Goal: Task Accomplishment & Management: Use online tool/utility

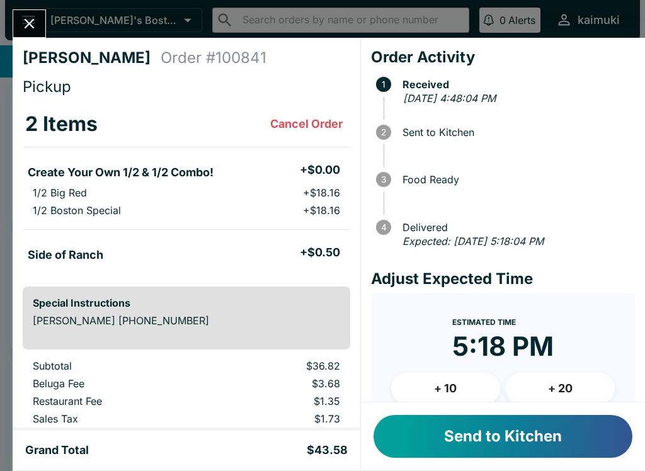
click at [451, 445] on button "Send to Kitchen" at bounding box center [503, 436] width 259 height 43
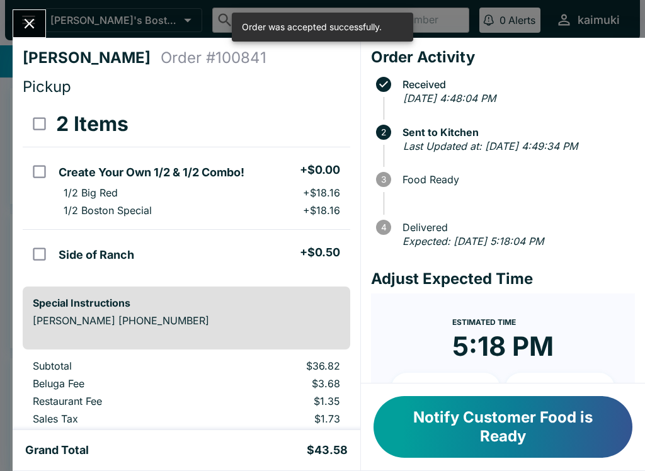
click at [42, 22] on button "Close" at bounding box center [29, 23] width 32 height 27
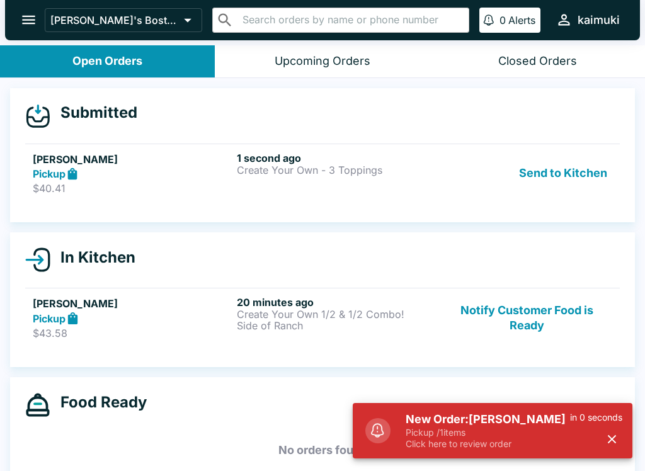
click at [466, 436] on p "Pickup / 1 items" at bounding box center [488, 432] width 164 height 11
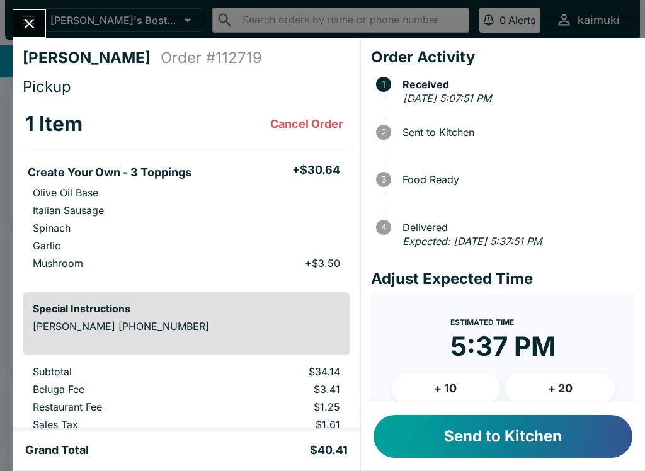
click at [486, 376] on button "+ 10" at bounding box center [446, 389] width 110 height 32
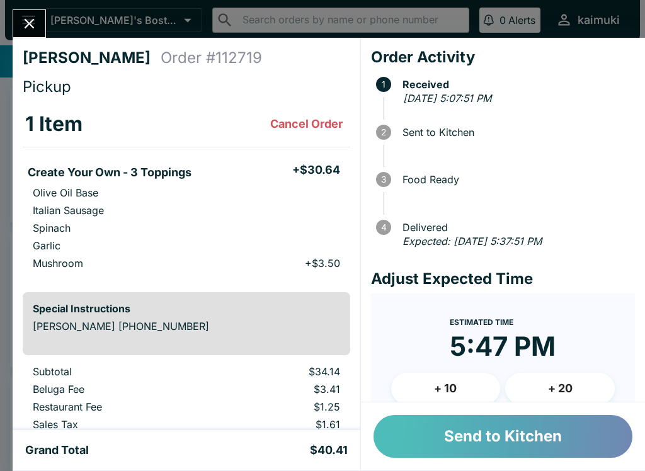
click at [507, 436] on button "Send to Kitchen" at bounding box center [503, 436] width 259 height 43
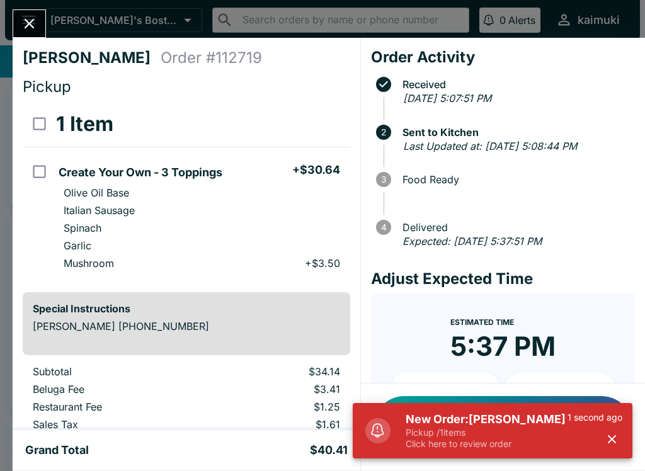
click at [456, 413] on h5 "New Order: [PERSON_NAME]" at bounding box center [487, 419] width 162 height 15
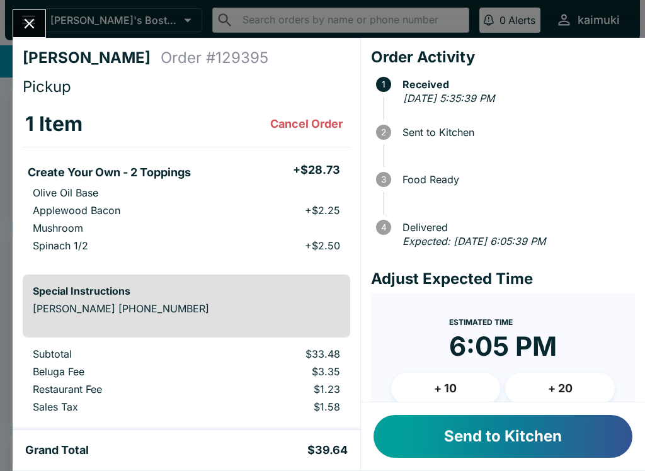
click at [437, 384] on button "+ 10" at bounding box center [446, 389] width 110 height 32
click at [454, 378] on button "+ 10" at bounding box center [446, 389] width 110 height 32
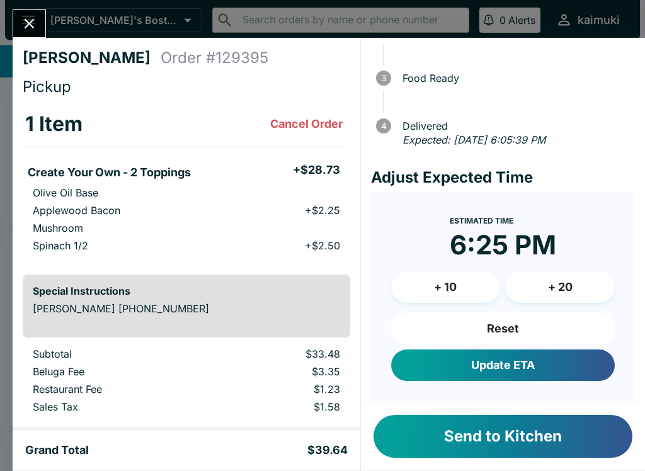
scroll to position [102, 0]
click at [539, 336] on button "Reset" at bounding box center [503, 329] width 224 height 32
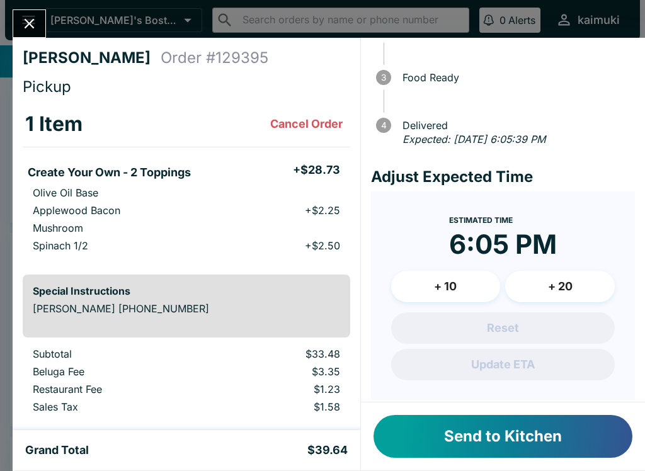
click at [464, 277] on button "+ 10" at bounding box center [446, 287] width 110 height 32
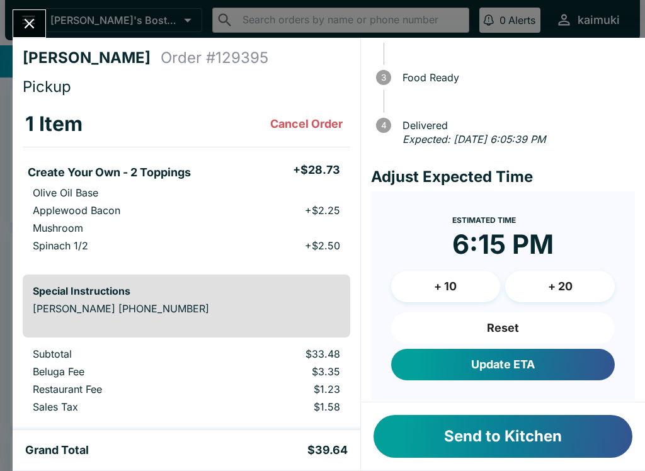
click at [563, 438] on button "Send to Kitchen" at bounding box center [503, 436] width 259 height 43
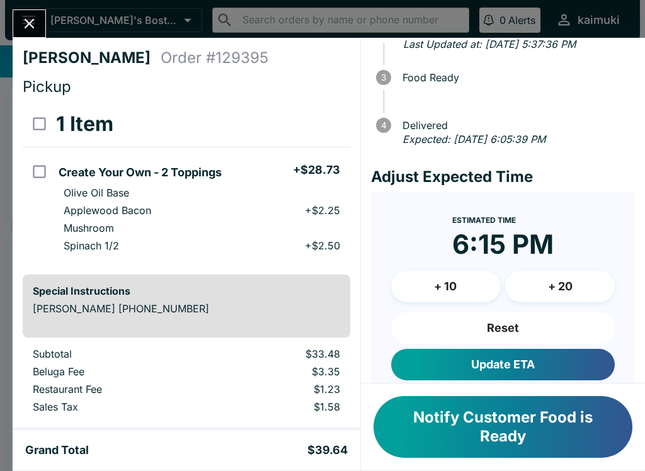
click at [40, 29] on button "Close" at bounding box center [29, 23] width 32 height 27
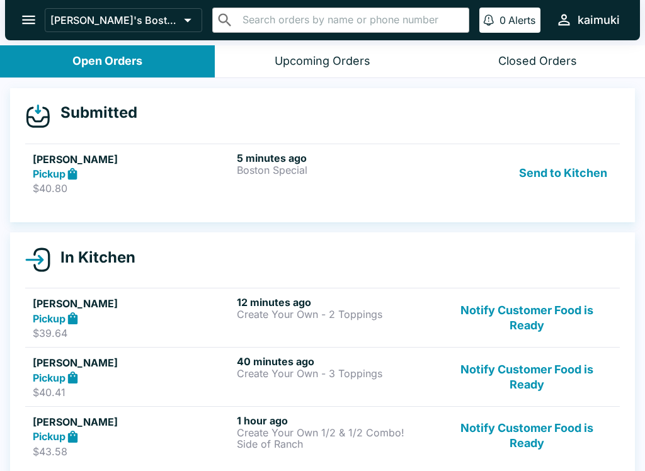
click at [364, 170] on p "Boston Special" at bounding box center [336, 169] width 199 height 11
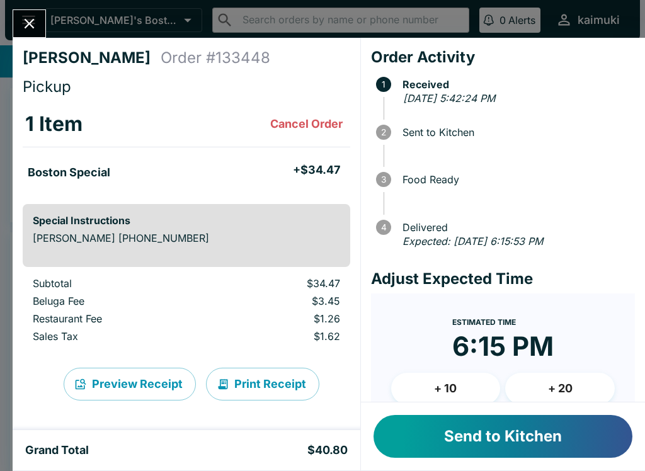
click at [447, 382] on button "+ 10" at bounding box center [446, 389] width 110 height 32
click at [520, 452] on button "Send to Kitchen" at bounding box center [503, 436] width 259 height 43
